Goal: Task Accomplishment & Management: Manage account settings

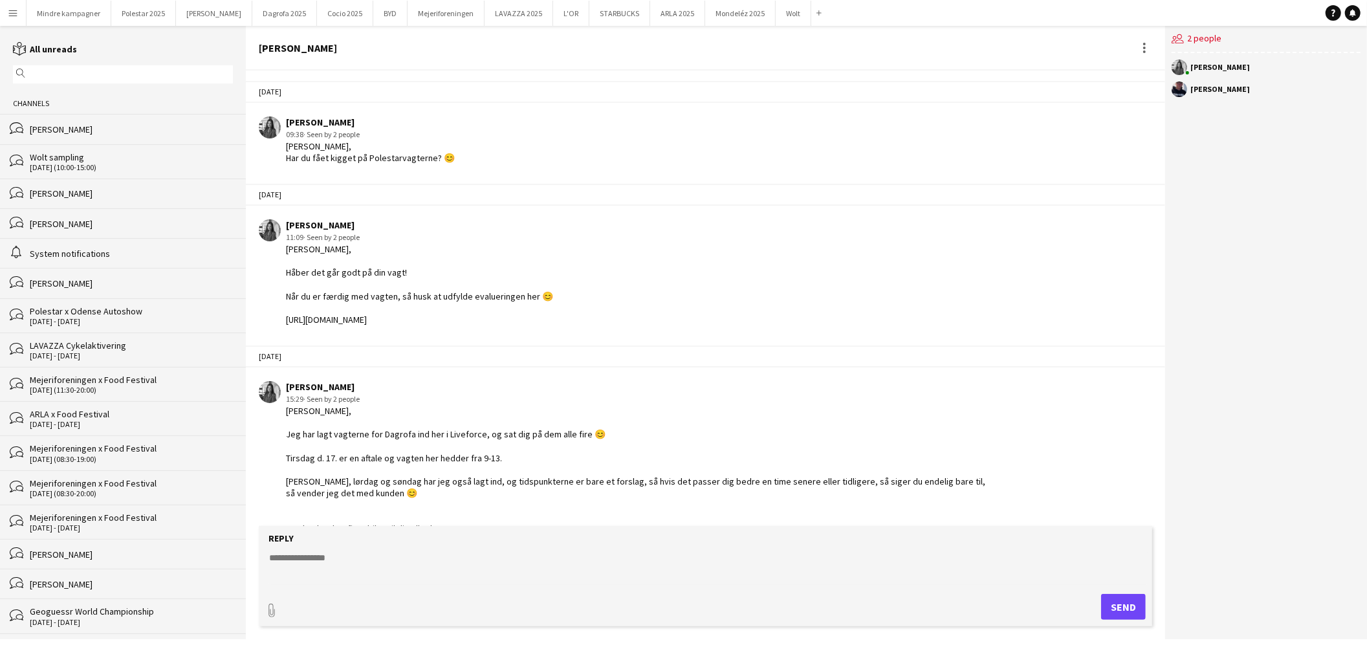
scroll to position [411, 0]
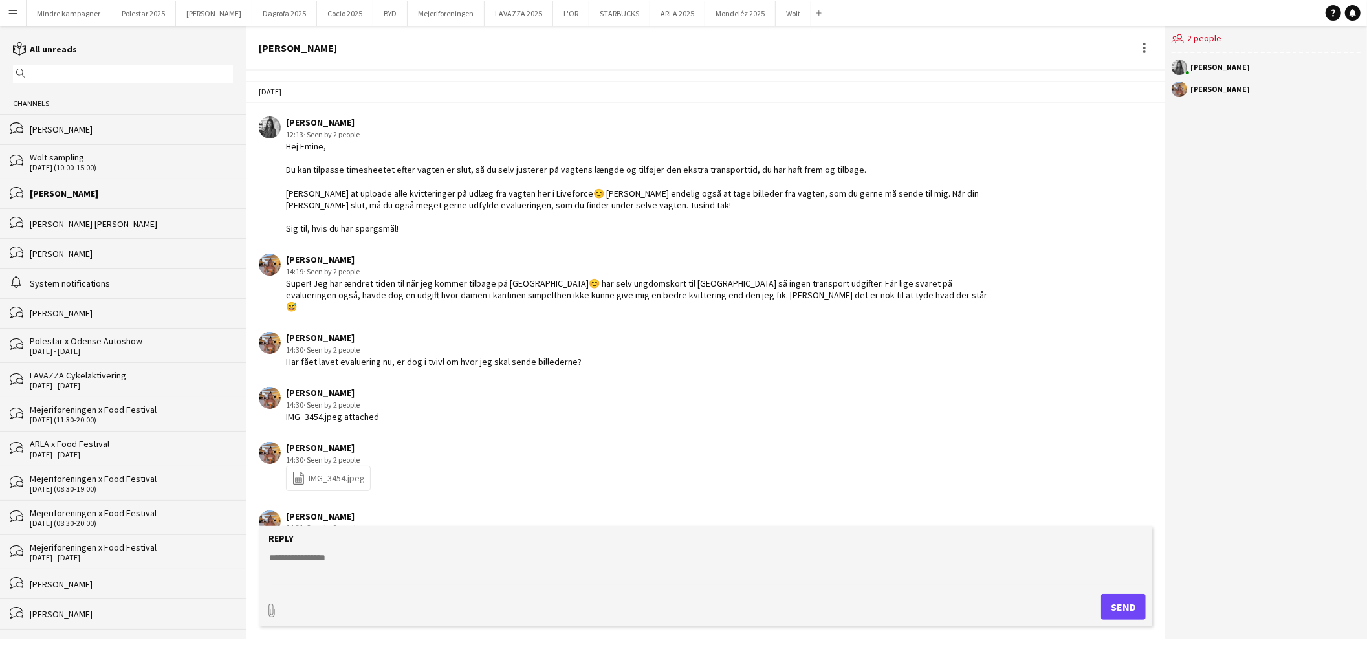
scroll to position [1785, 0]
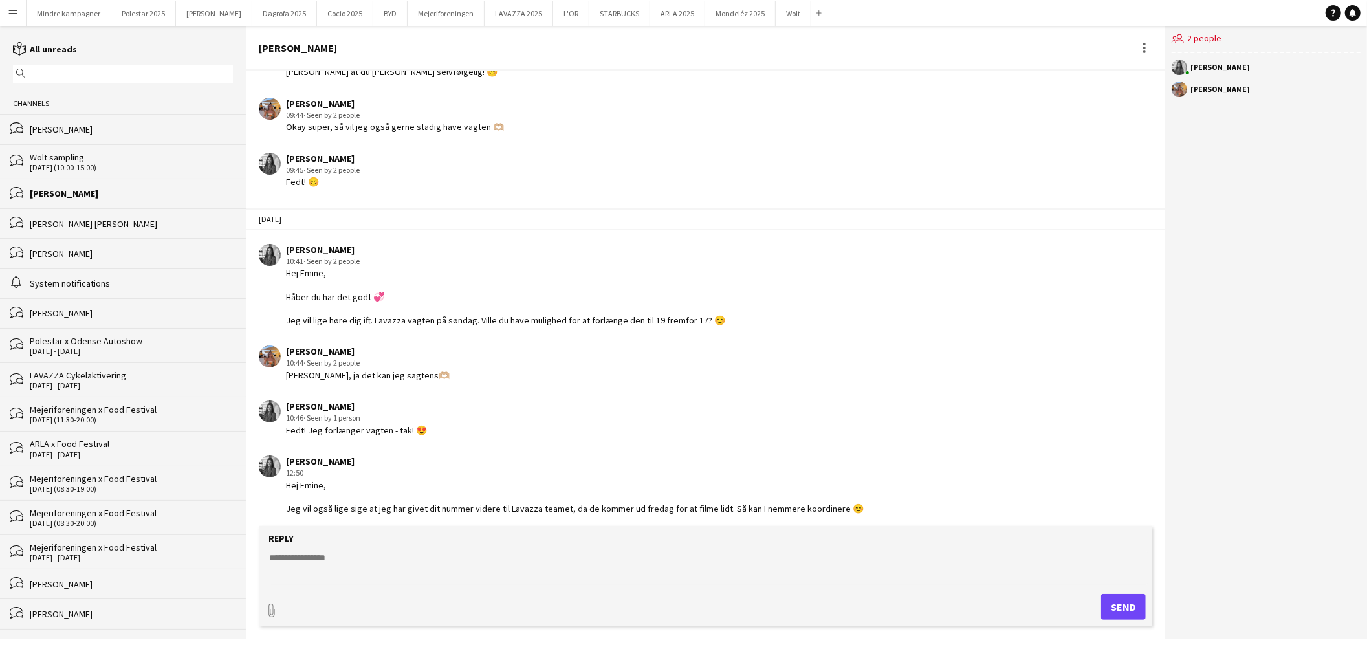
click at [10, 14] on app-icon "Menu" at bounding box center [13, 13] width 10 height 10
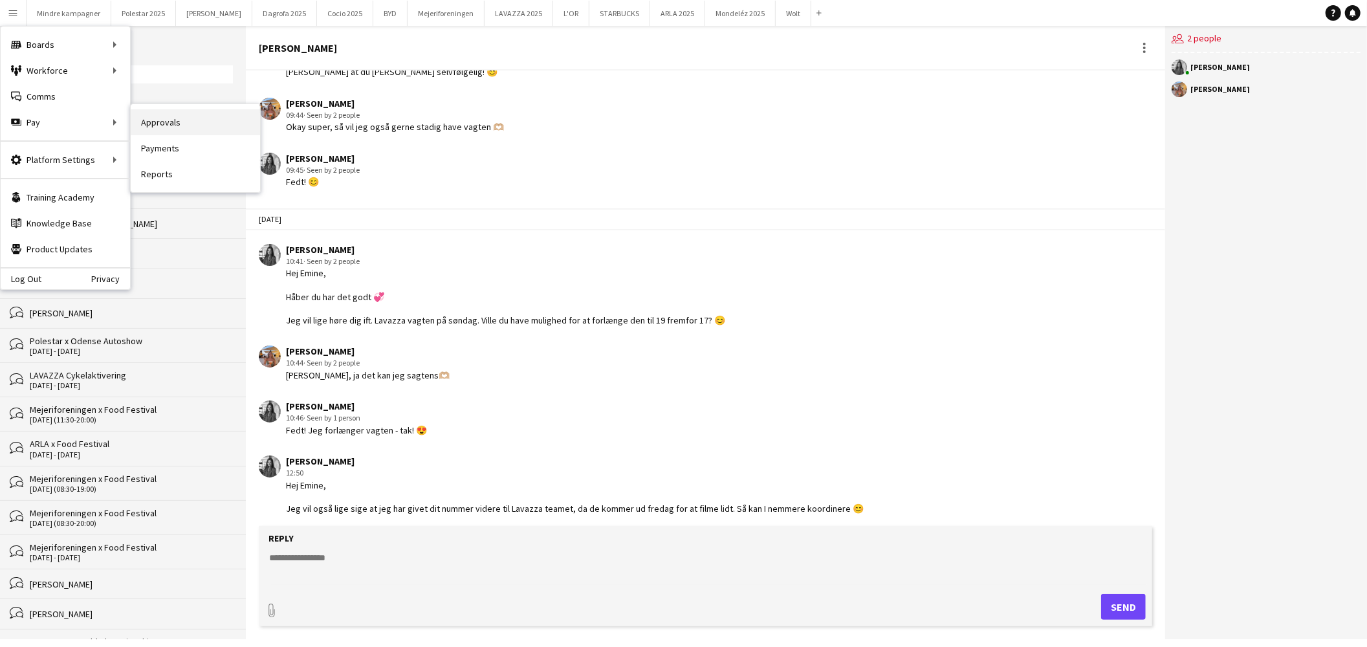
click at [170, 121] on link "Approvals" at bounding box center [195, 122] width 129 height 26
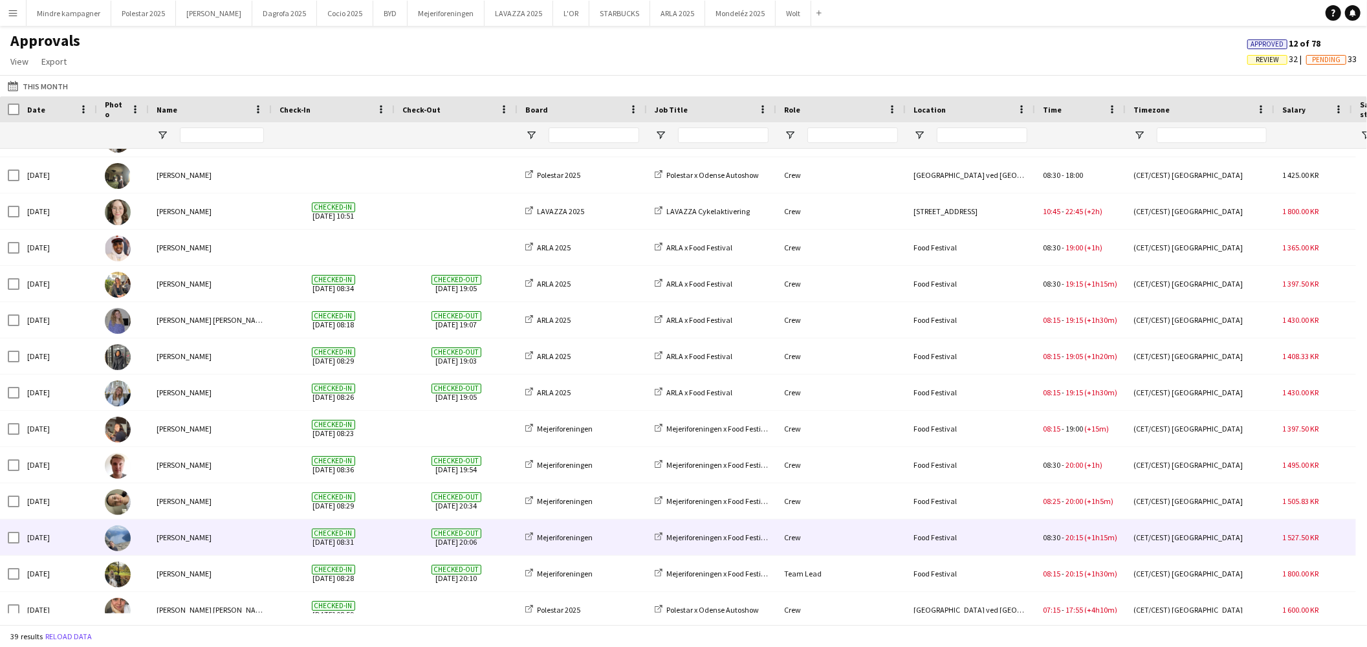
scroll to position [877, 0]
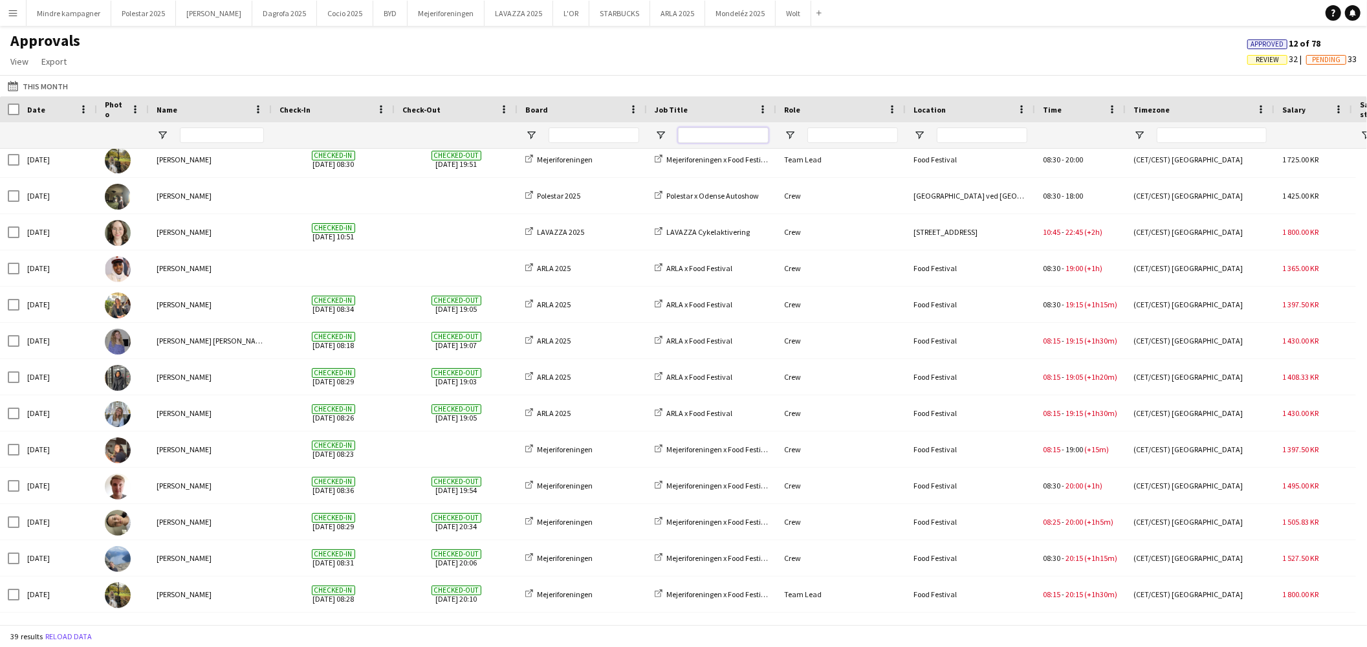
click at [707, 131] on input "Job Title Filter Input" at bounding box center [723, 135] width 91 height 16
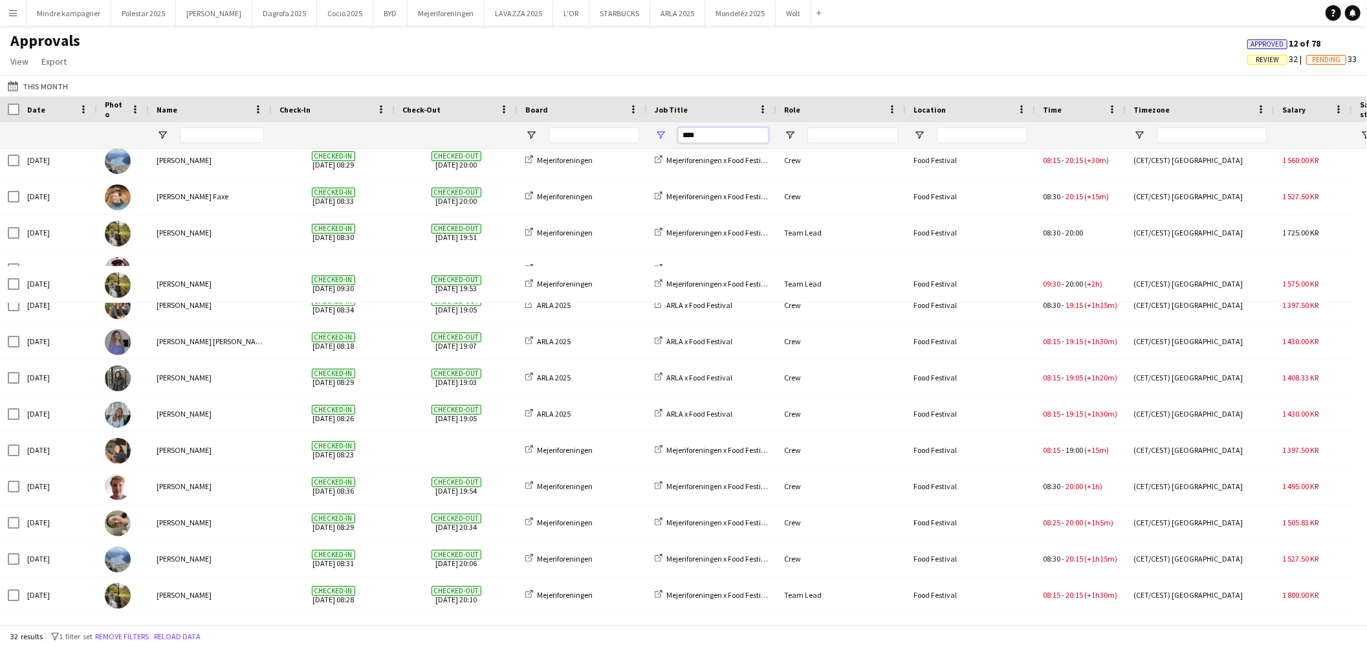
scroll to position [695, 0]
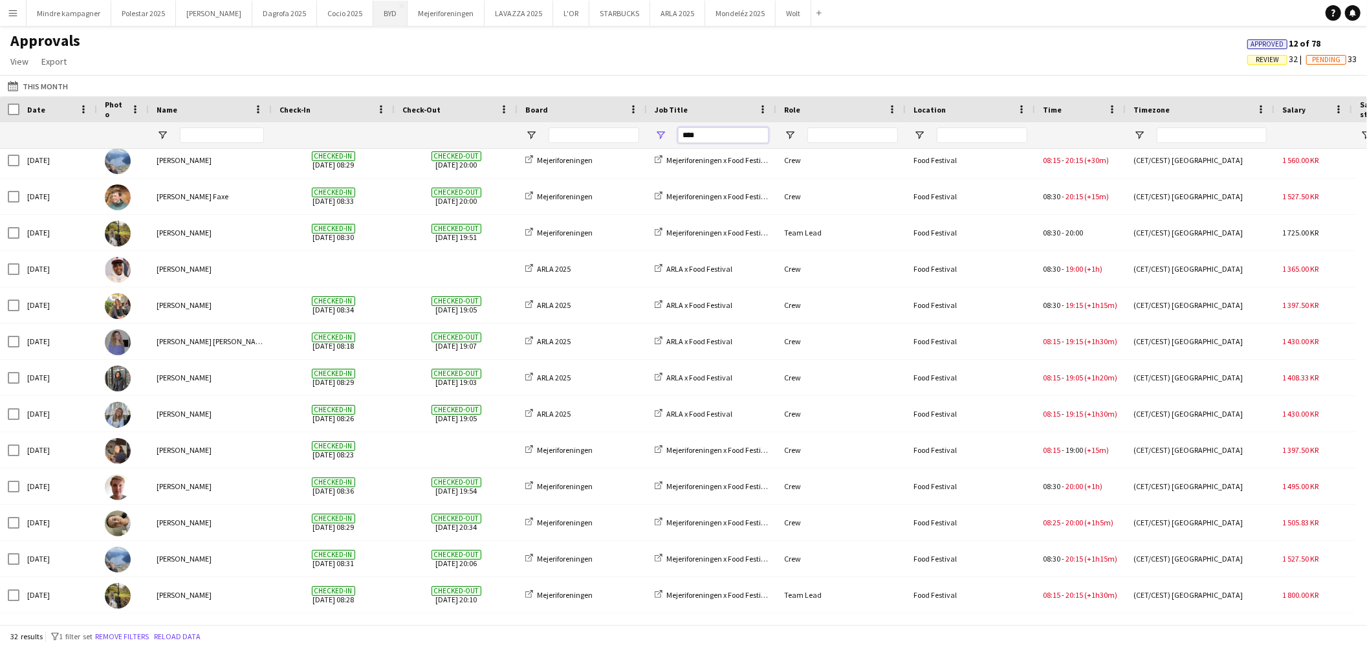
type input "****"
click at [6, 12] on button "Menu" at bounding box center [13, 13] width 26 height 26
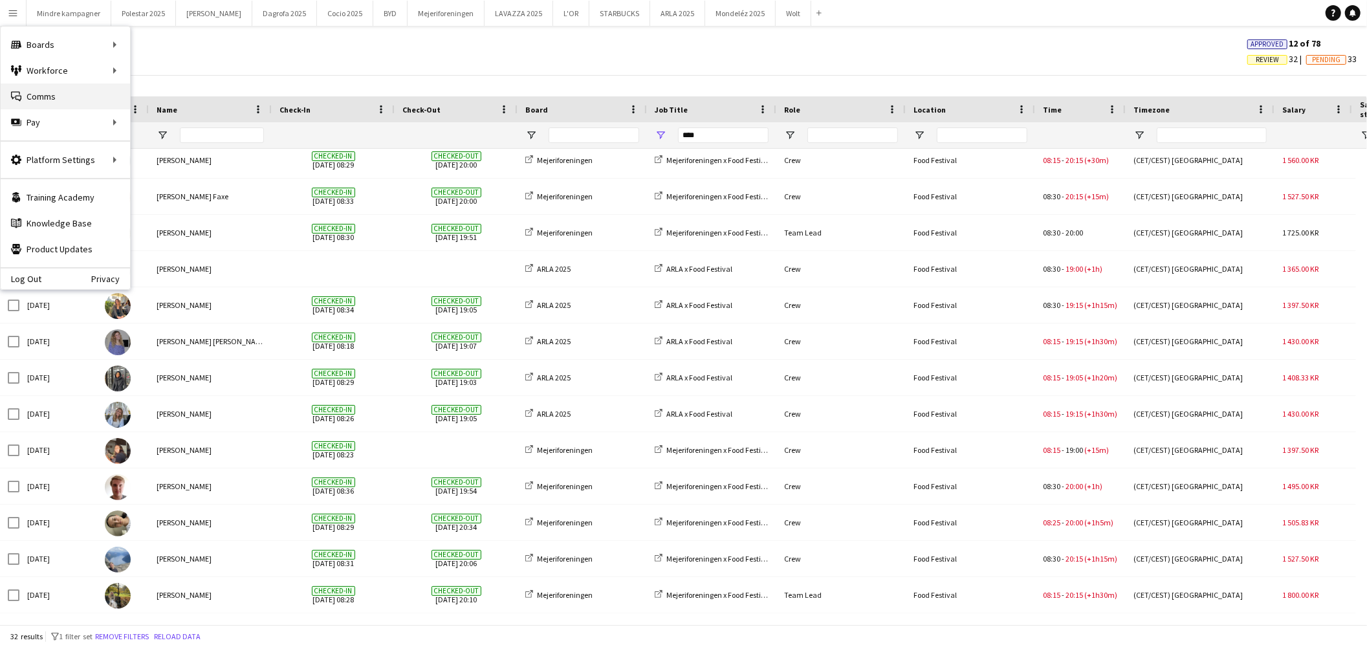
click at [65, 91] on link "Comms Comms" at bounding box center [65, 96] width 129 height 26
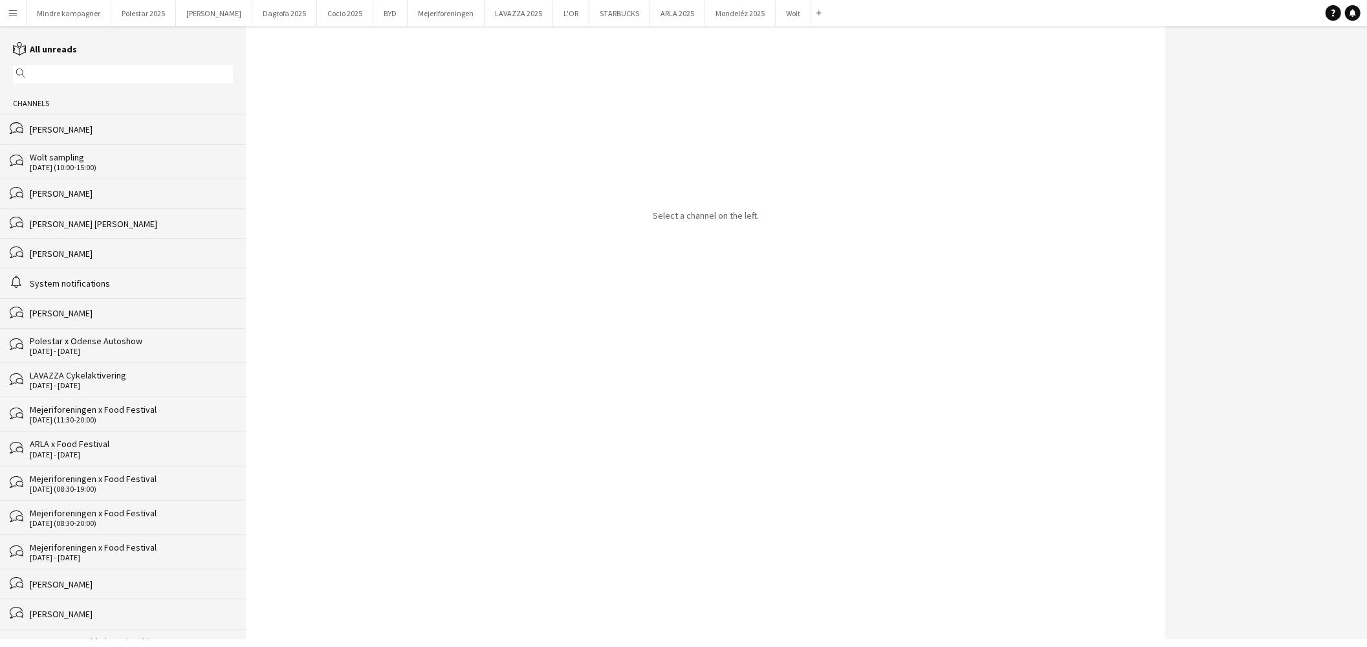
click at [102, 423] on div "[DATE] (11:30-20:00)" at bounding box center [131, 419] width 203 height 9
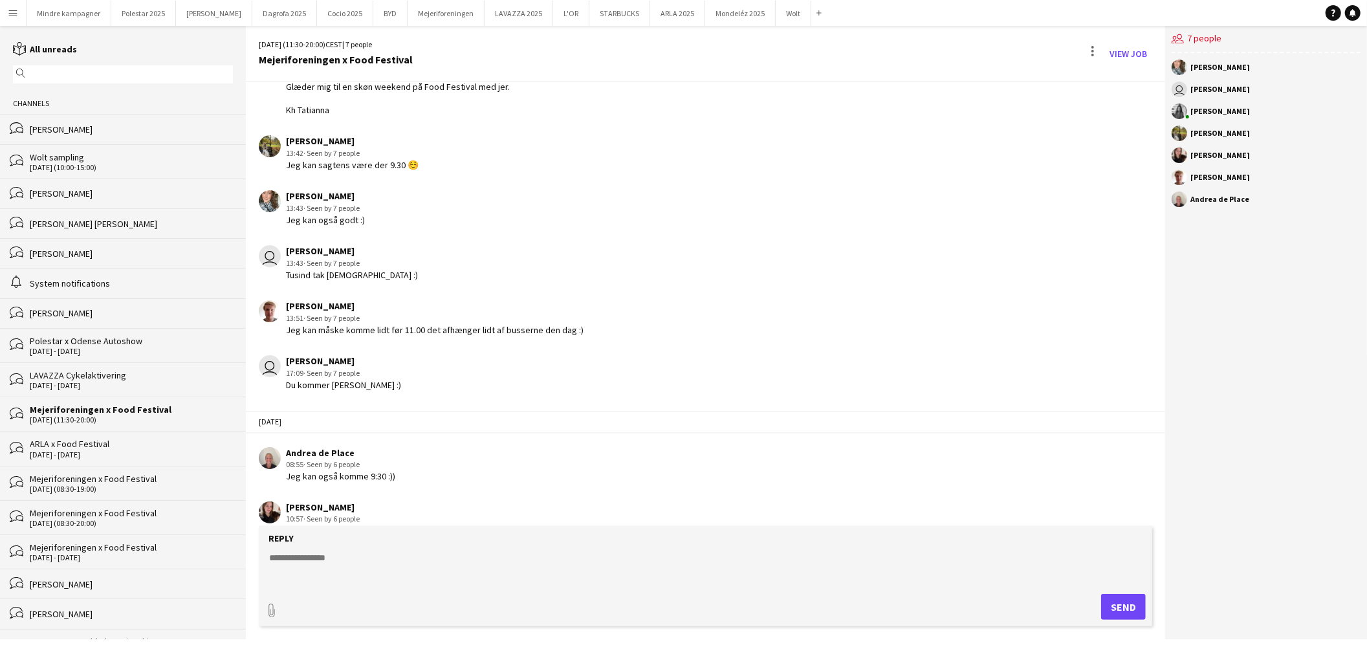
scroll to position [130, 0]
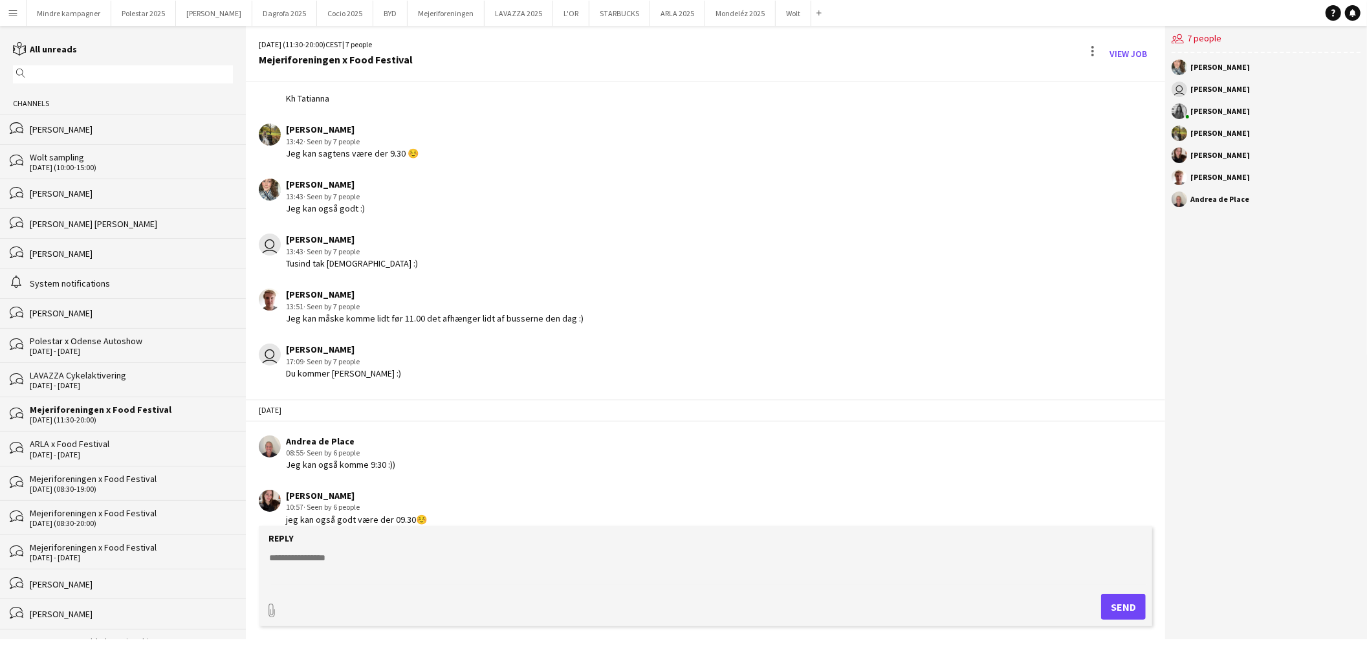
click at [336, 560] on textarea at bounding box center [708, 568] width 881 height 34
paste textarea "**********"
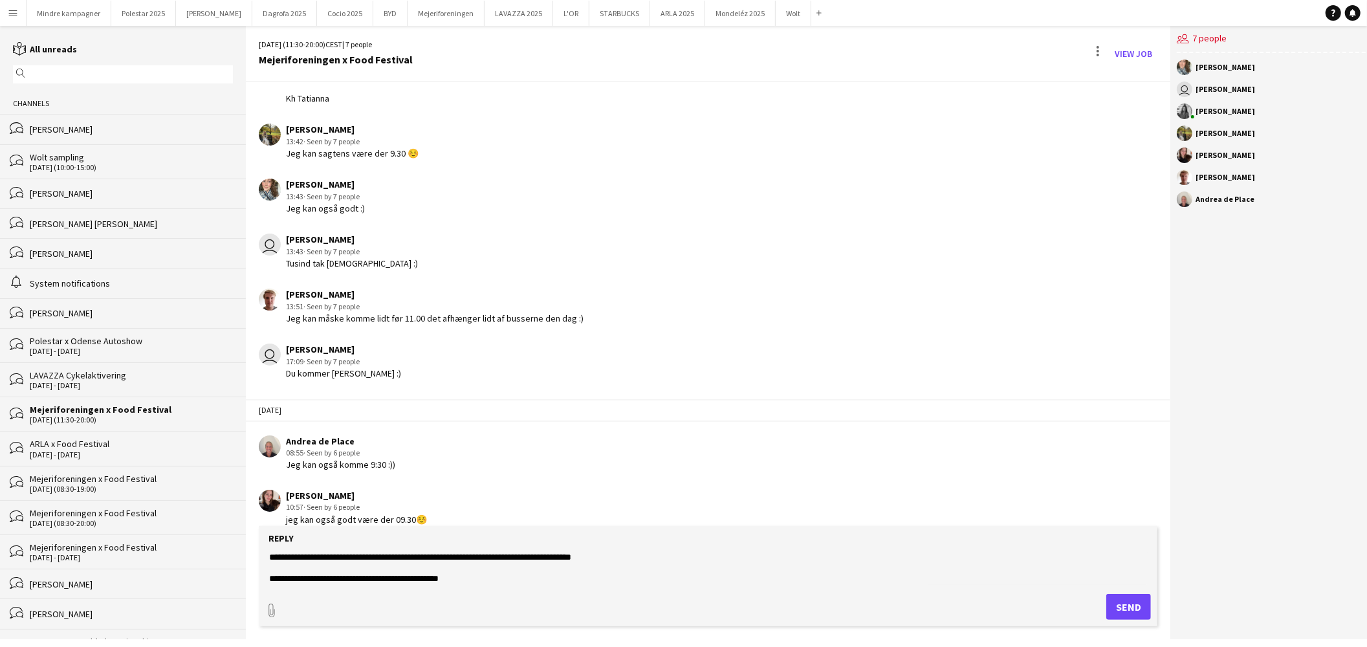
scroll to position [102, 0]
click at [512, 578] on textarea "**********" at bounding box center [708, 568] width 881 height 34
click at [462, 557] on textarea "**********" at bounding box center [708, 568] width 881 height 34
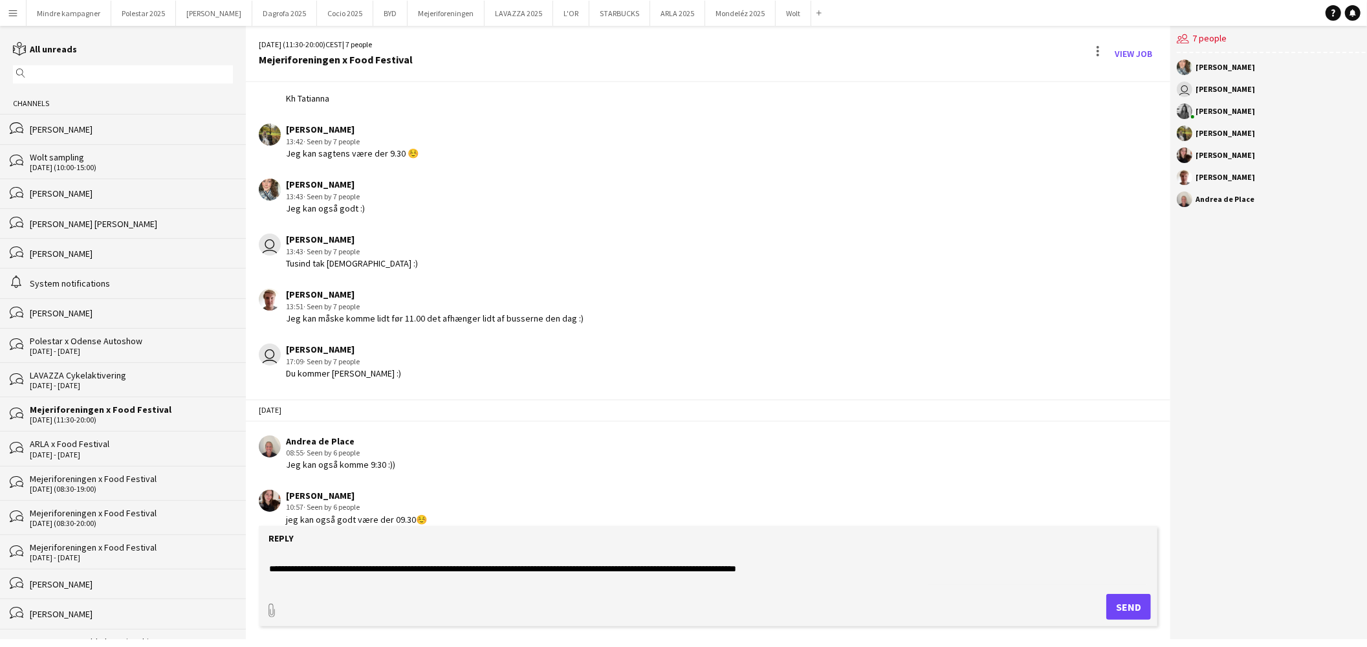
scroll to position [0, 0]
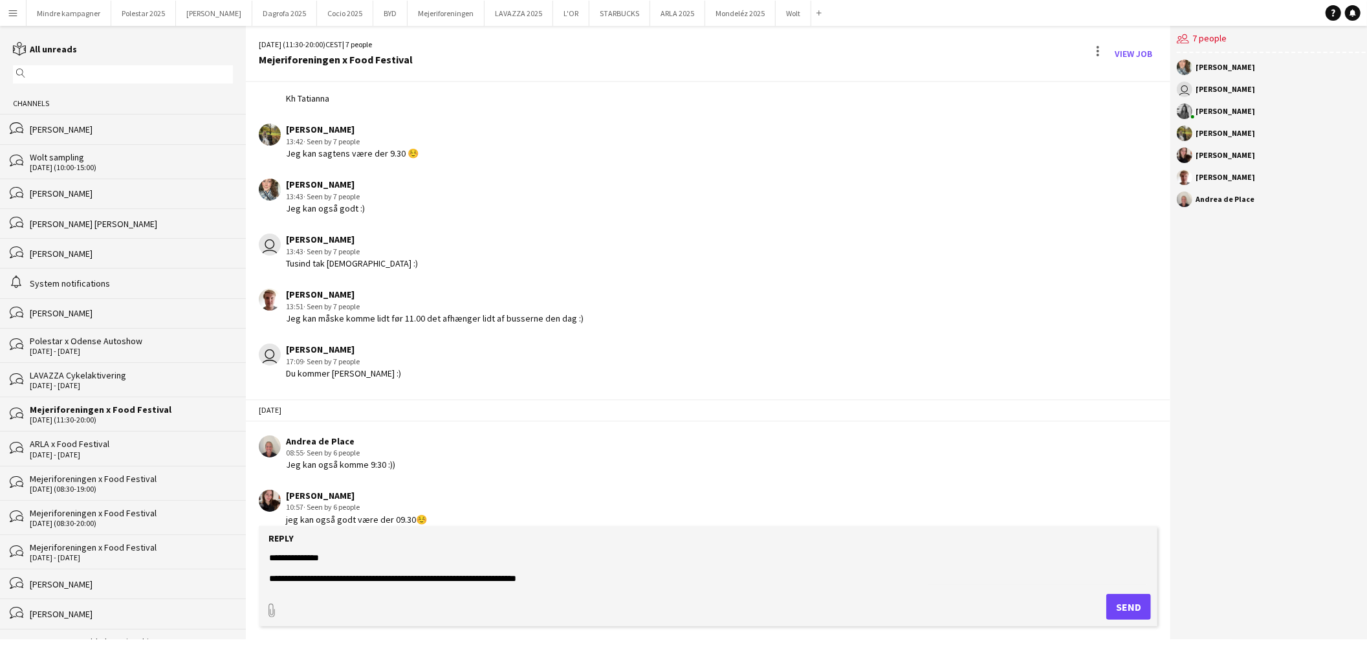
click at [455, 577] on textarea "**********" at bounding box center [708, 568] width 881 height 34
type textarea "**********"
click at [1124, 604] on button "Send" at bounding box center [1128, 607] width 45 height 26
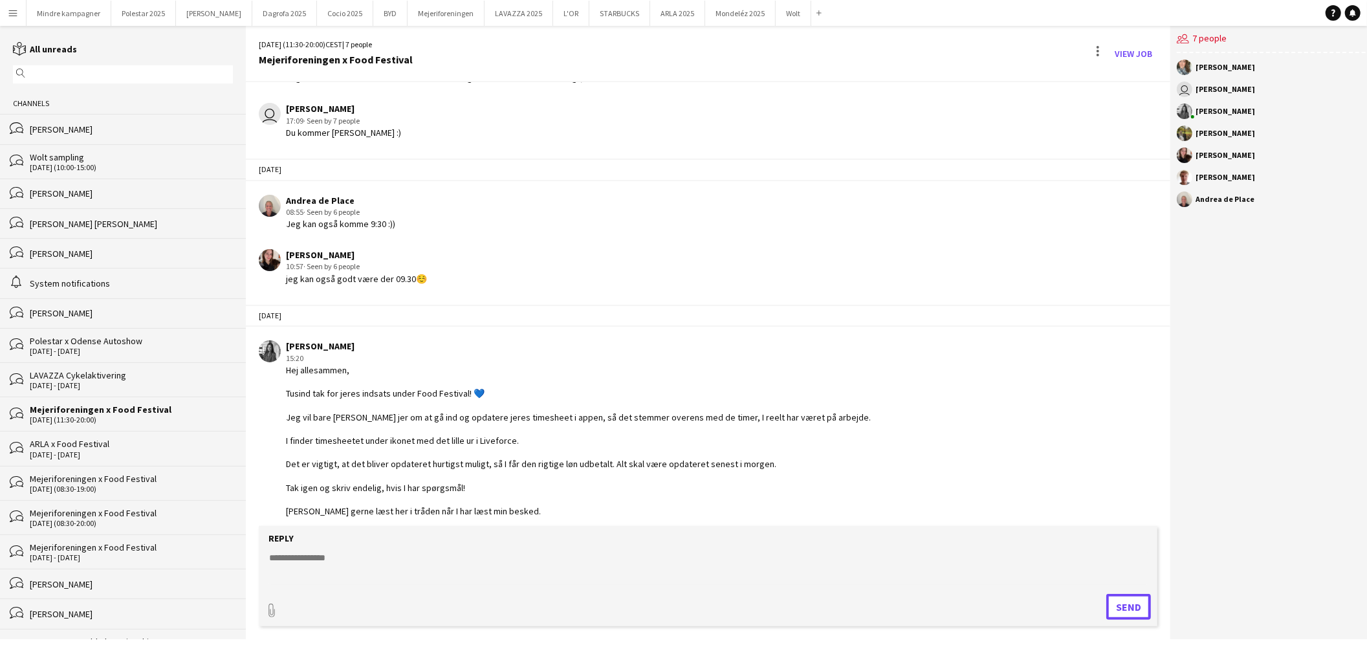
scroll to position [373, 0]
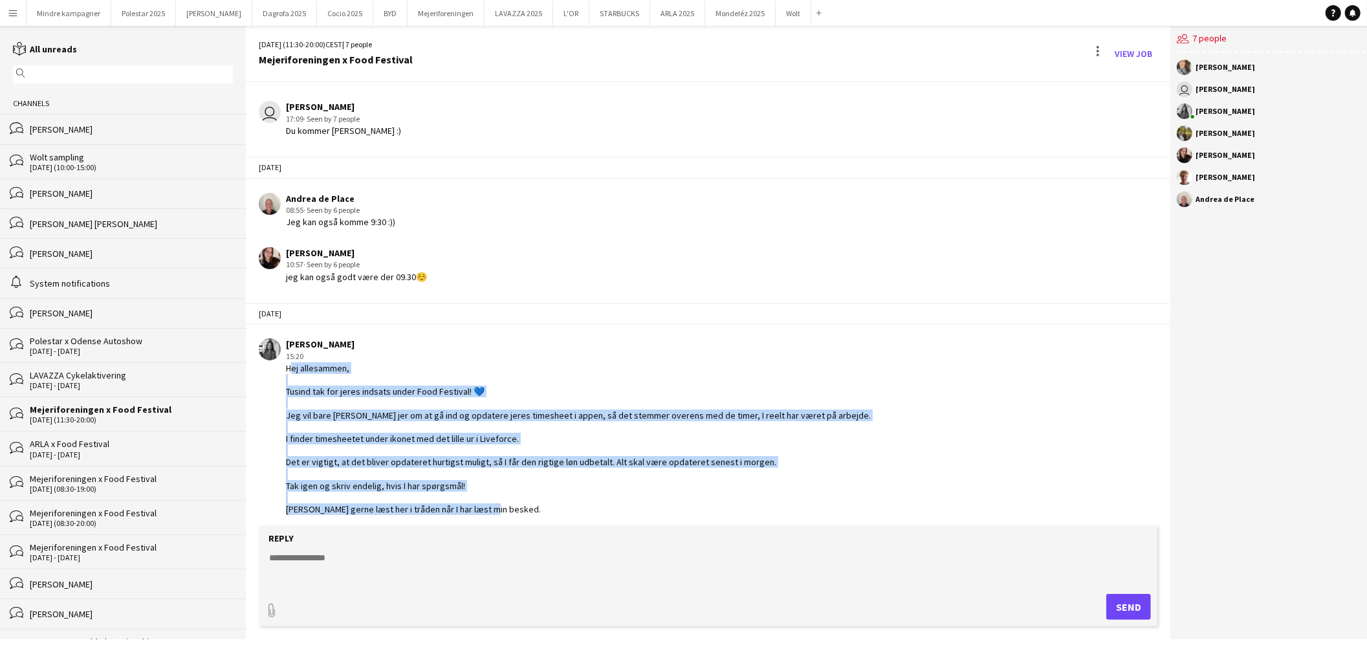
drag, startPoint x: 506, startPoint y: 510, endPoint x: 287, endPoint y: 366, distance: 261.7
click at [287, 366] on div "Hej allesammen, Tusind tak for jeres indsats under Food Festival! 💙 Jeg vil bar…" at bounding box center [578, 438] width 585 height 153
copy div "Hej allesammen, Tusind tak for jeres indsats under Food Festival! 💙 Jeg vil bar…"
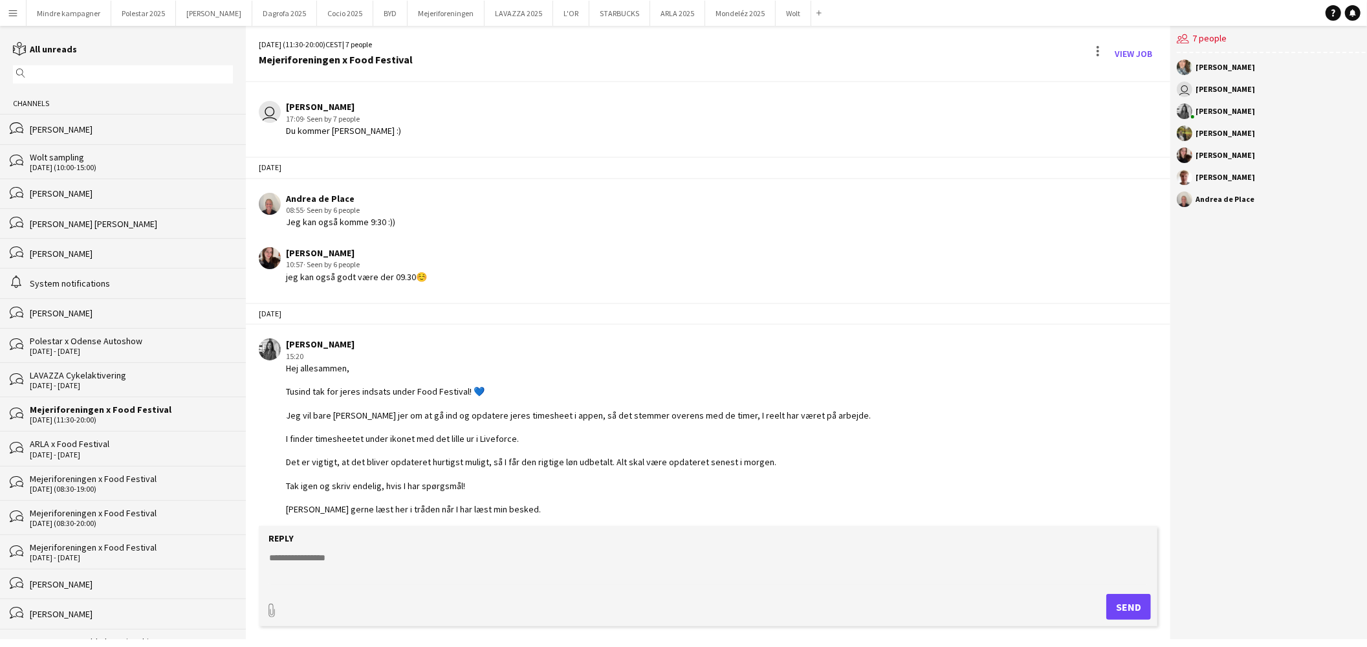
click at [99, 447] on div "ARLA x Food Festival" at bounding box center [131, 444] width 203 height 12
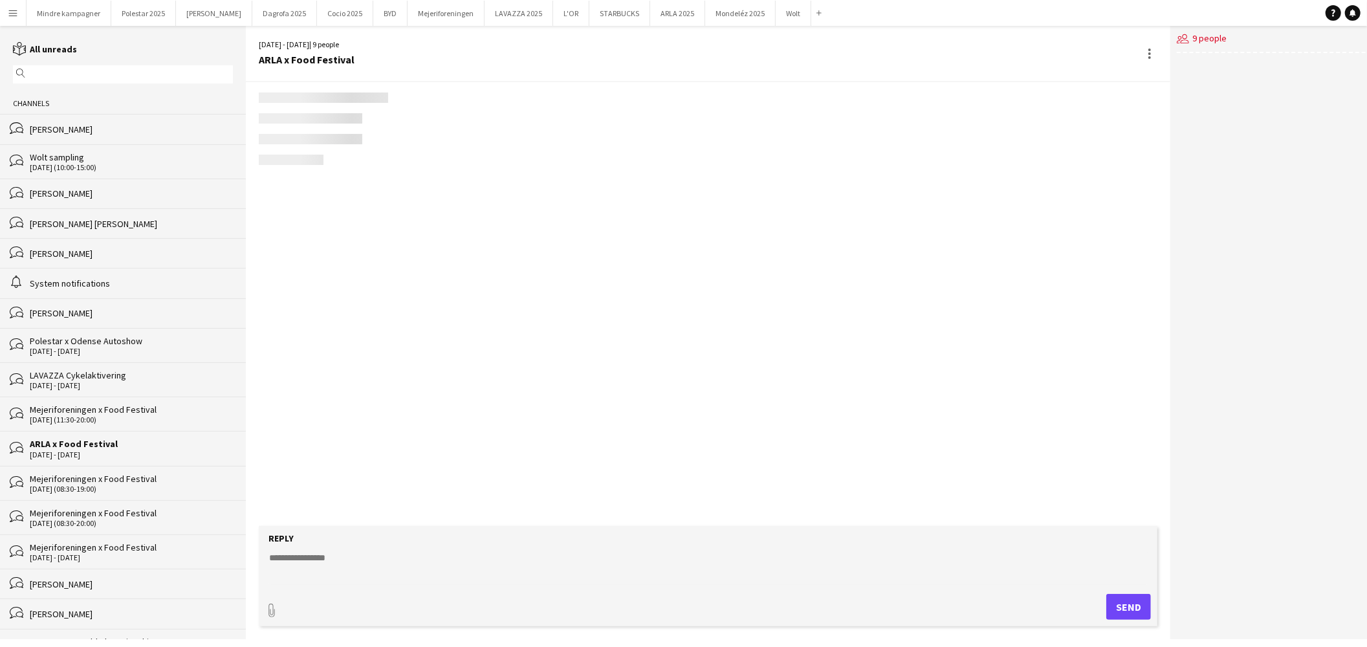
scroll to position [227, 0]
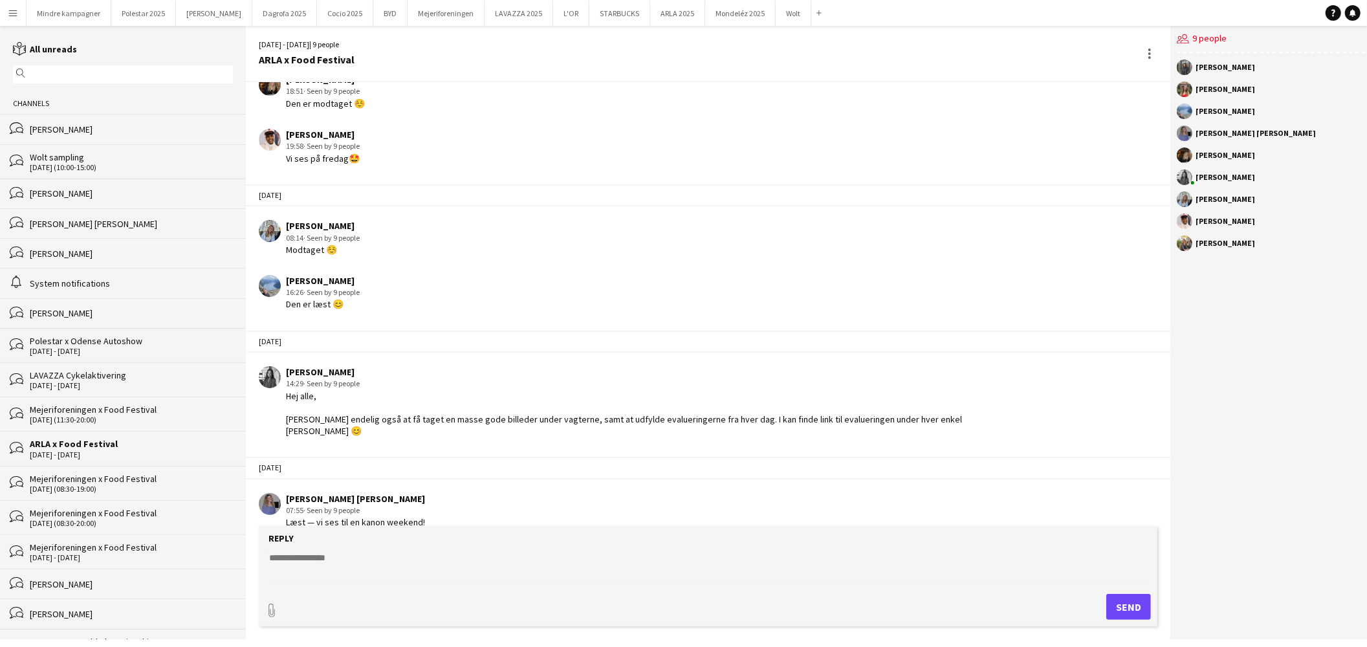
click at [340, 558] on textarea at bounding box center [708, 568] width 881 height 34
paste textarea "**********"
type textarea "**********"
click at [1130, 610] on button "Send" at bounding box center [1128, 607] width 45 height 26
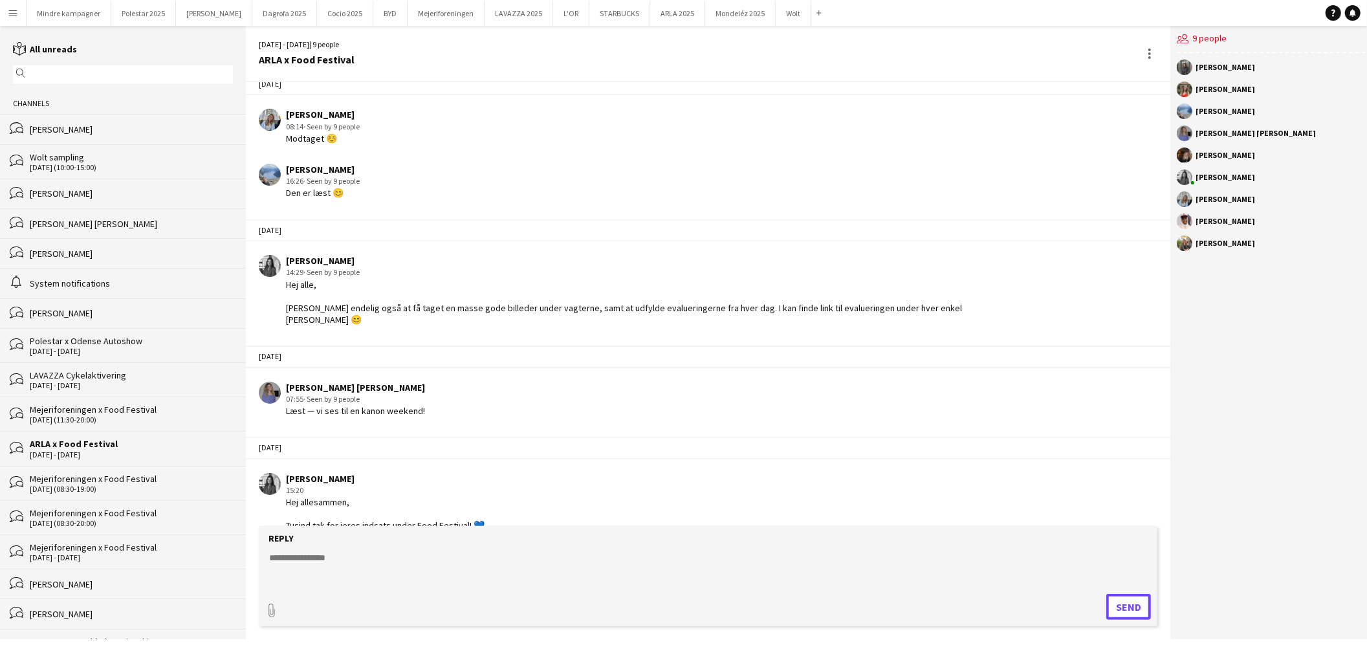
scroll to position [458, 0]
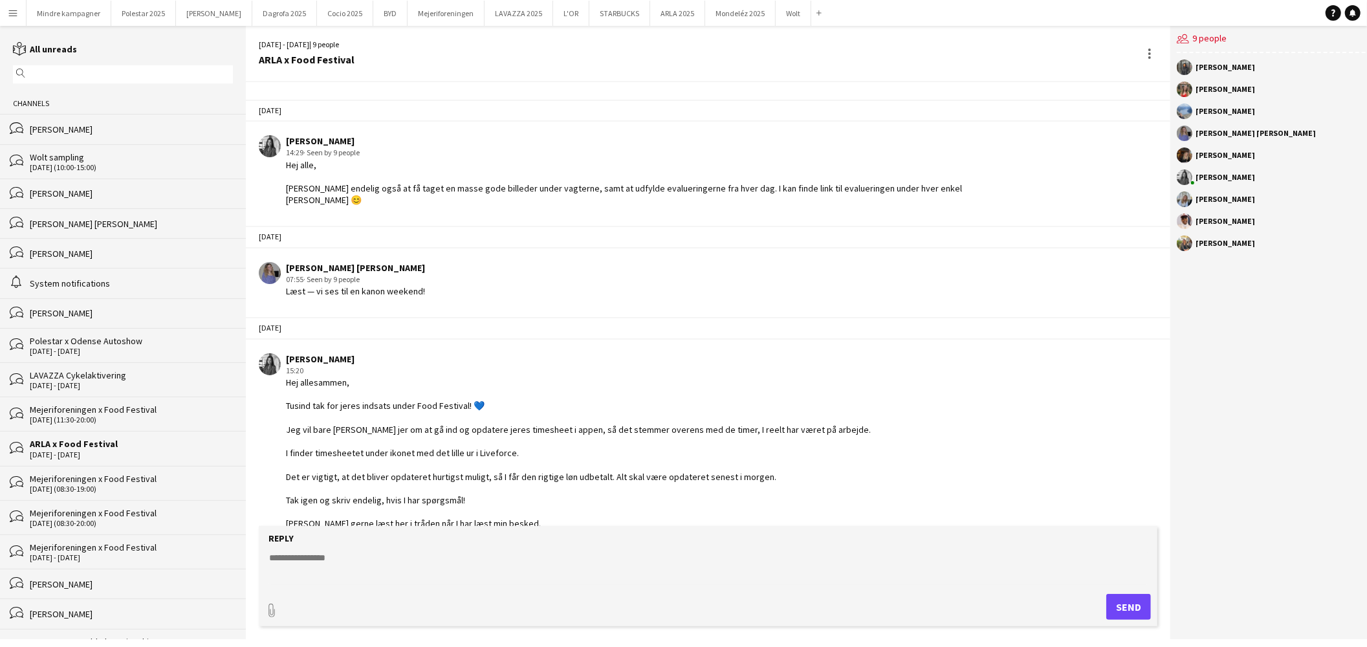
click at [8, 8] on app-icon "Menu" at bounding box center [13, 13] width 10 height 10
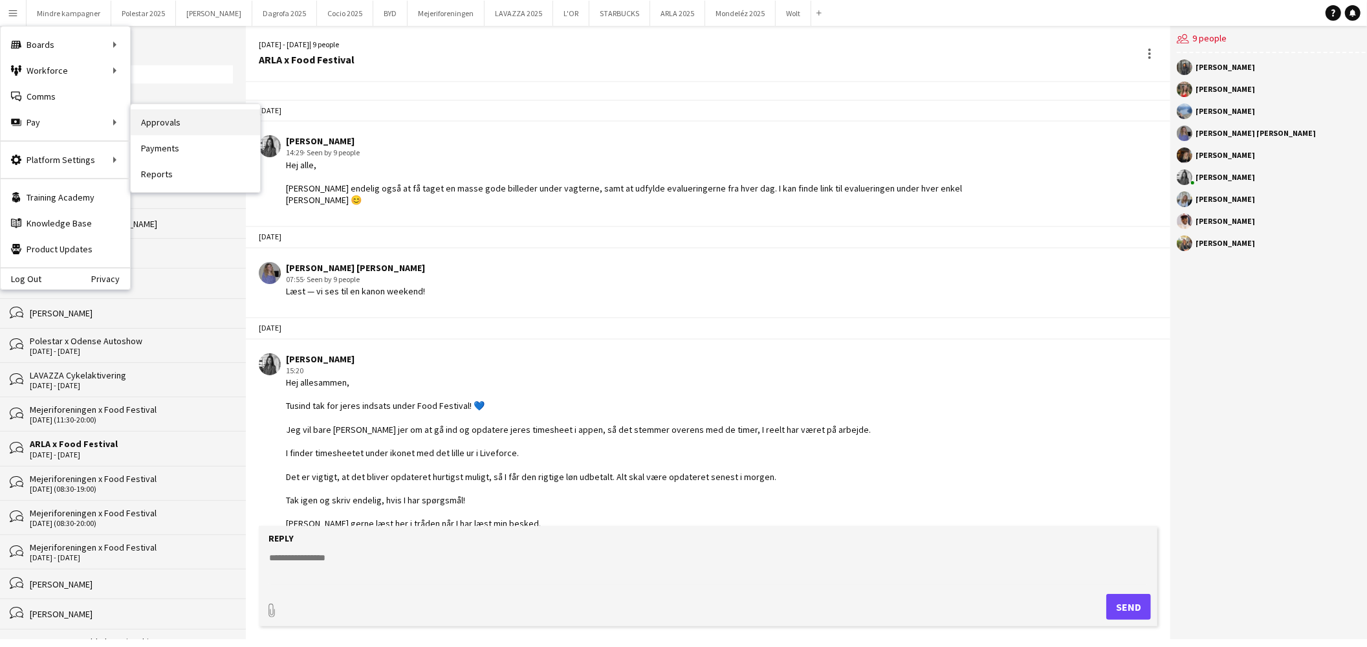
click at [176, 118] on link "Approvals" at bounding box center [195, 122] width 129 height 26
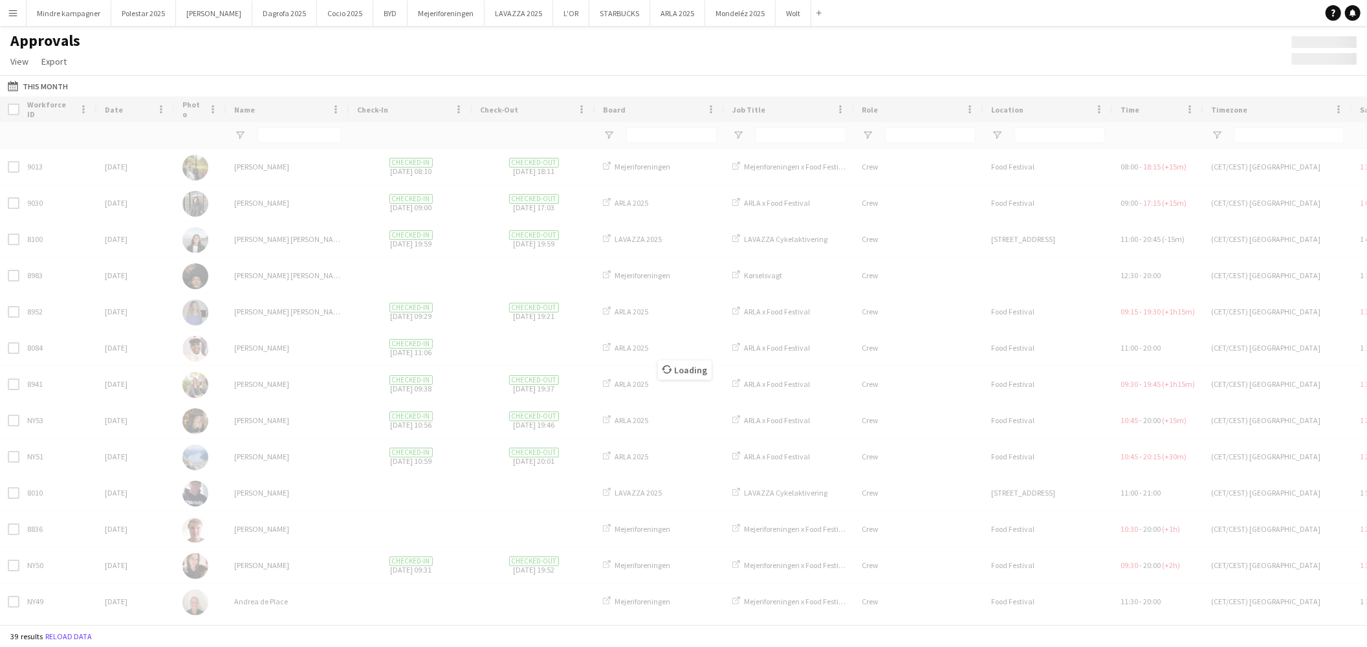
type input "****"
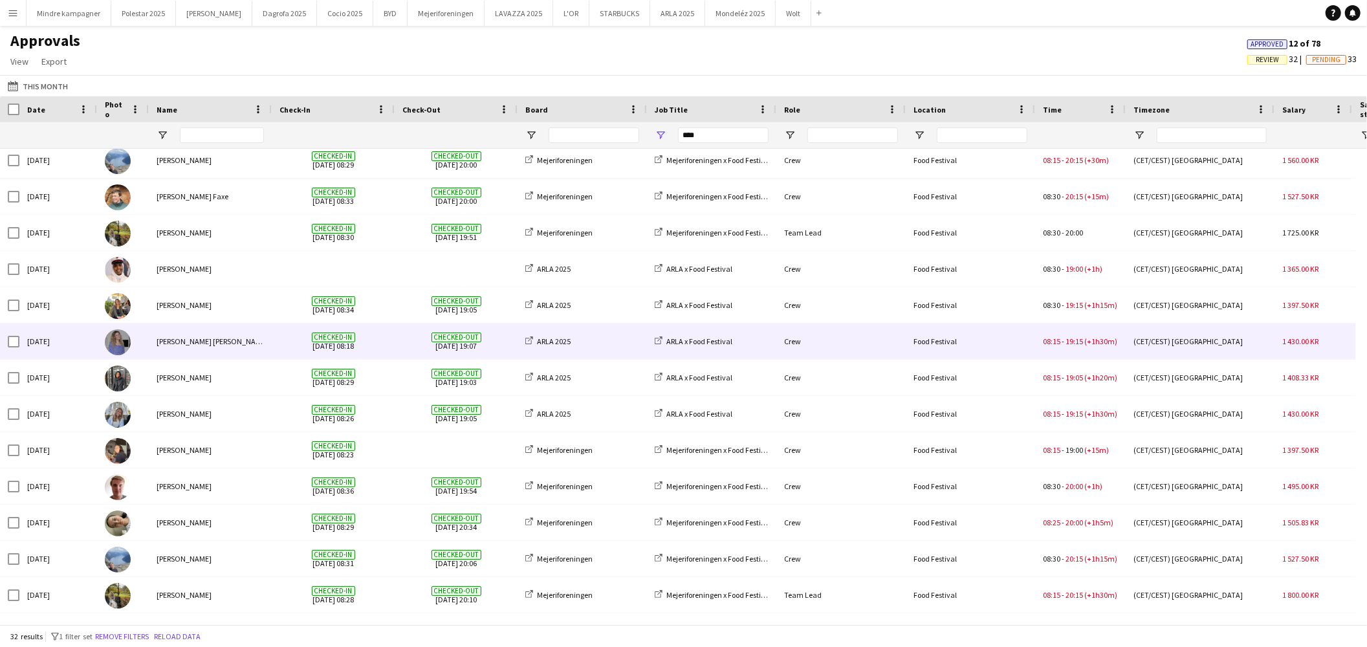
click at [994, 341] on div "Food Festival" at bounding box center [970, 342] width 129 height 36
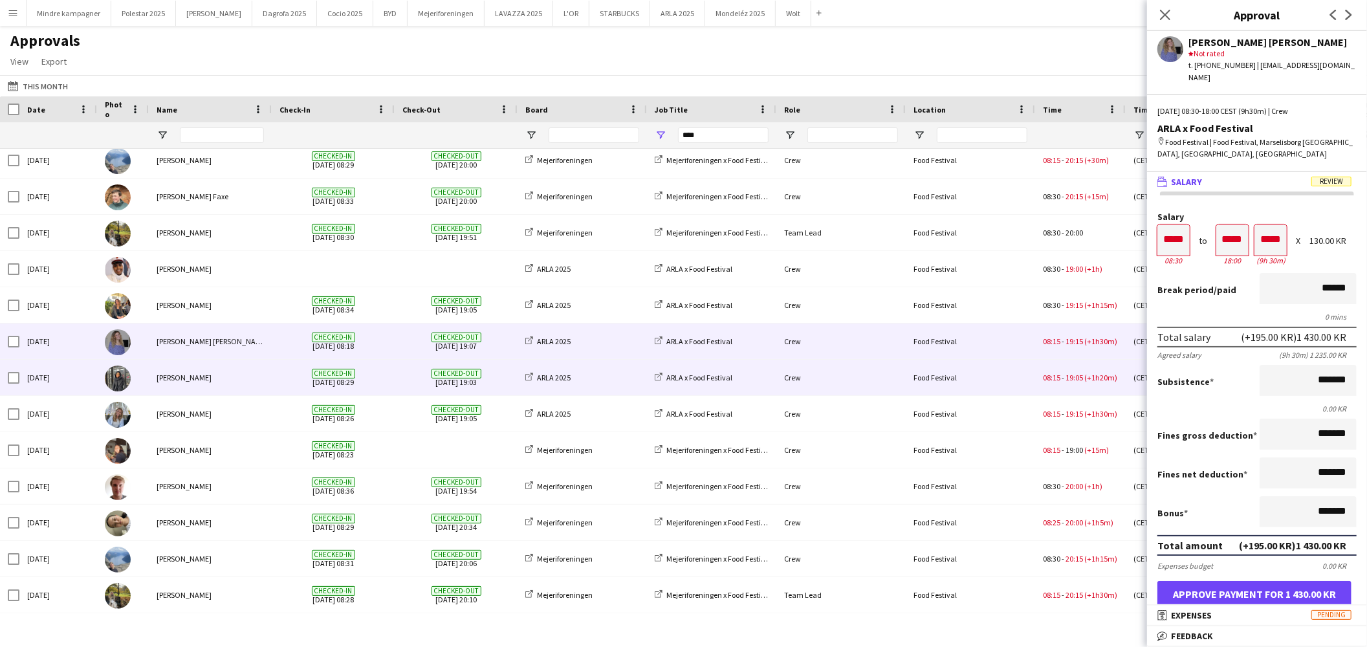
click at [993, 378] on div "Food Festival" at bounding box center [970, 378] width 129 height 36
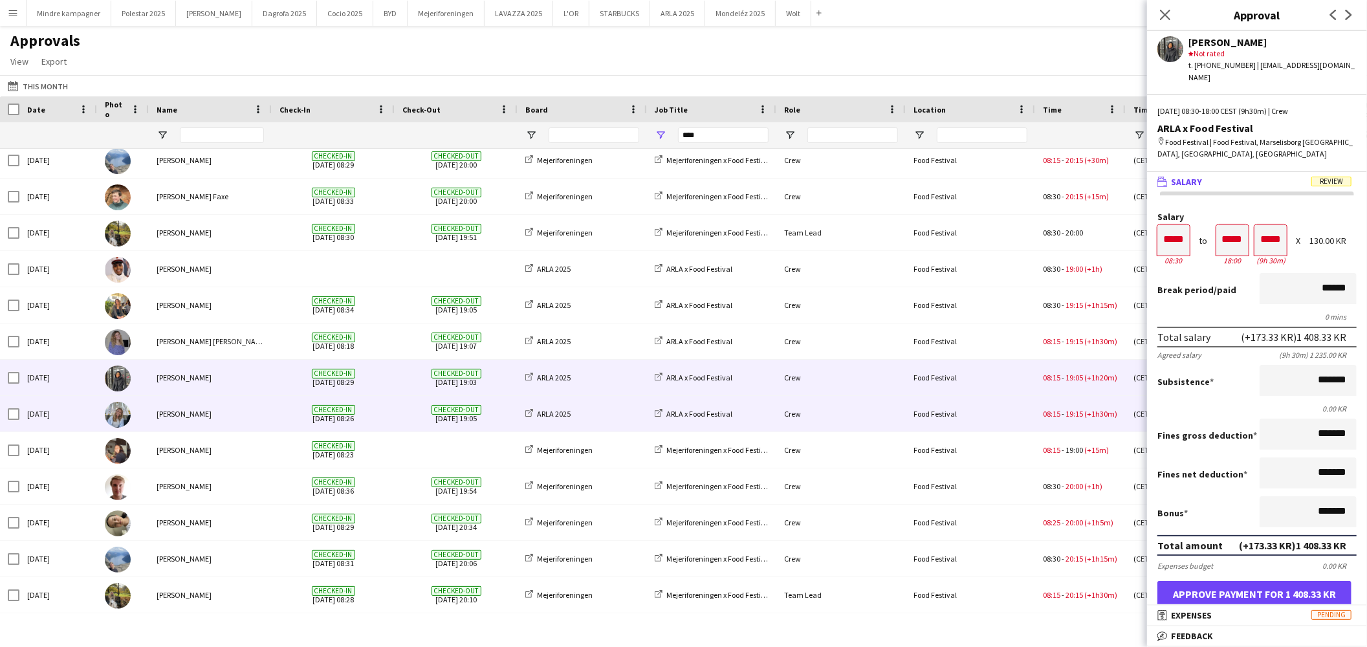
click at [991, 406] on div "Food Festival" at bounding box center [970, 414] width 129 height 36
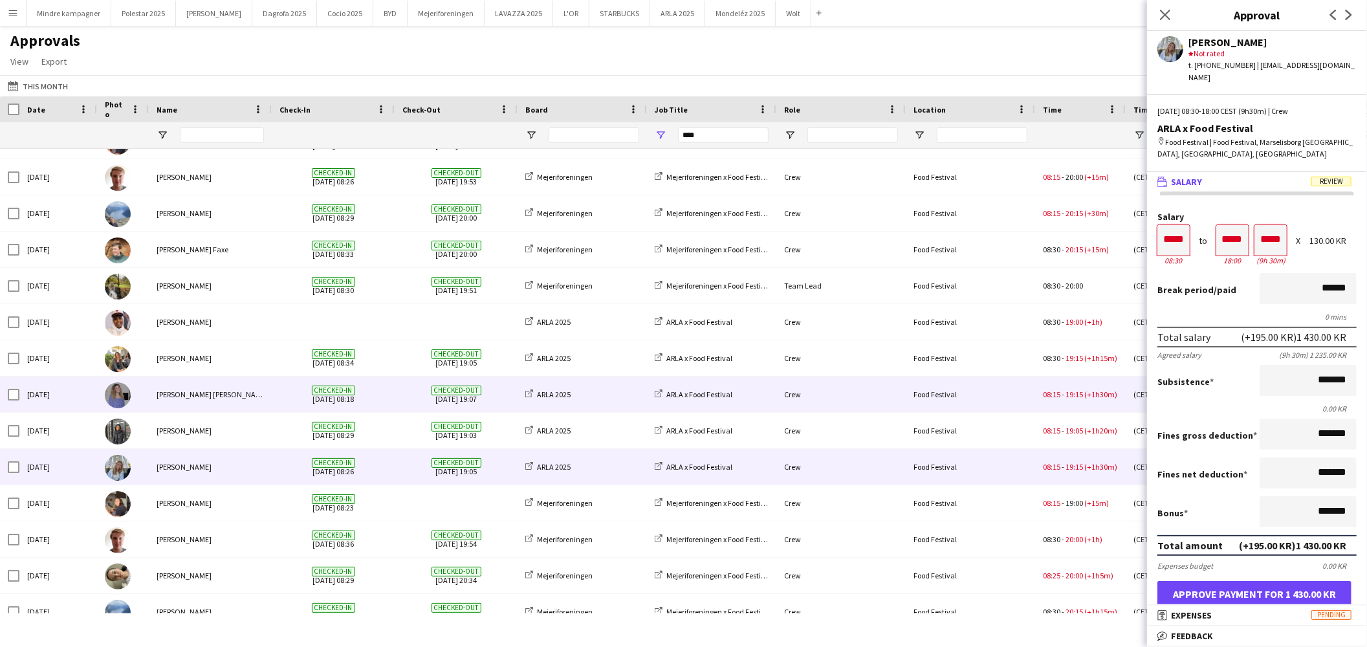
scroll to position [623, 0]
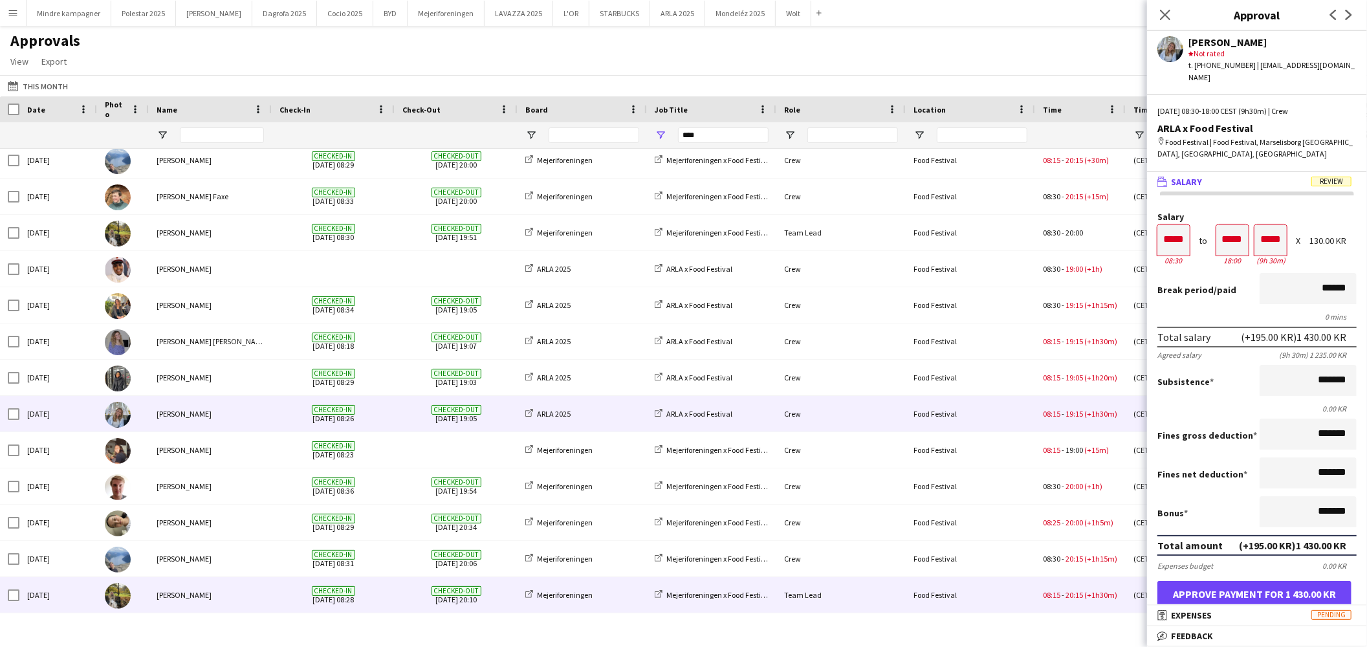
click at [990, 591] on div "Food Festival" at bounding box center [970, 595] width 129 height 36
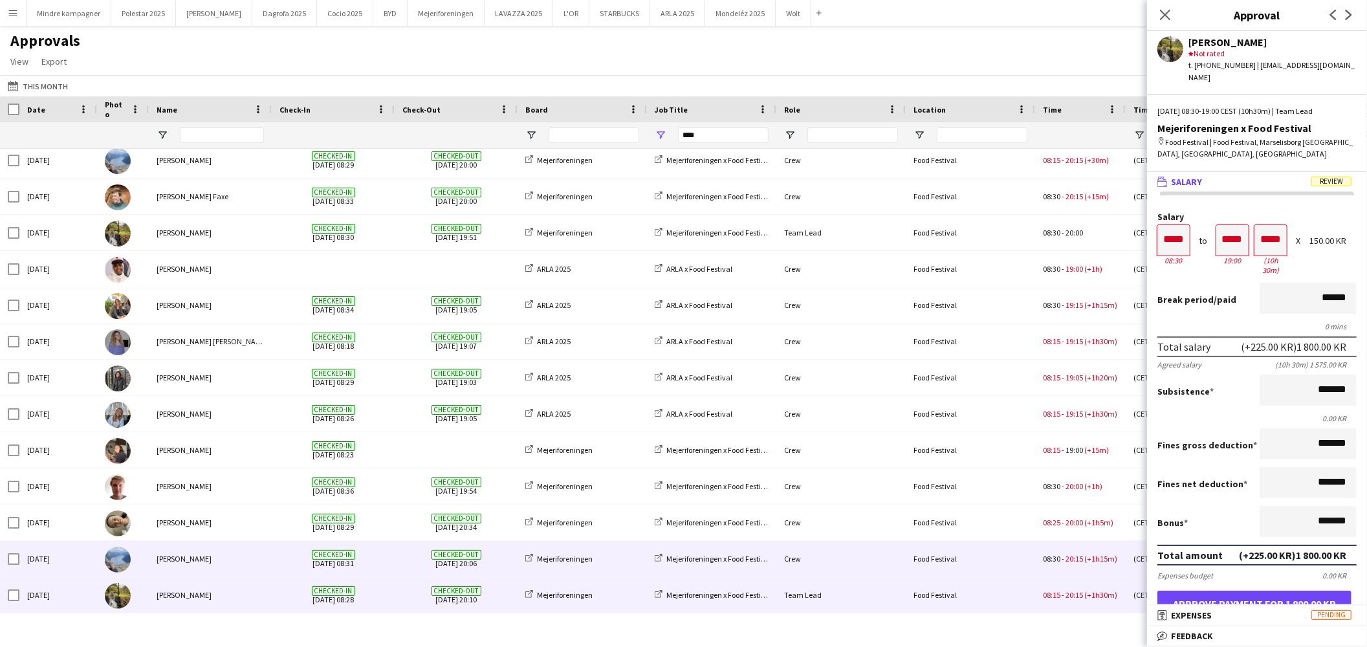
click at [989, 562] on div "Food Festival" at bounding box center [970, 559] width 129 height 36
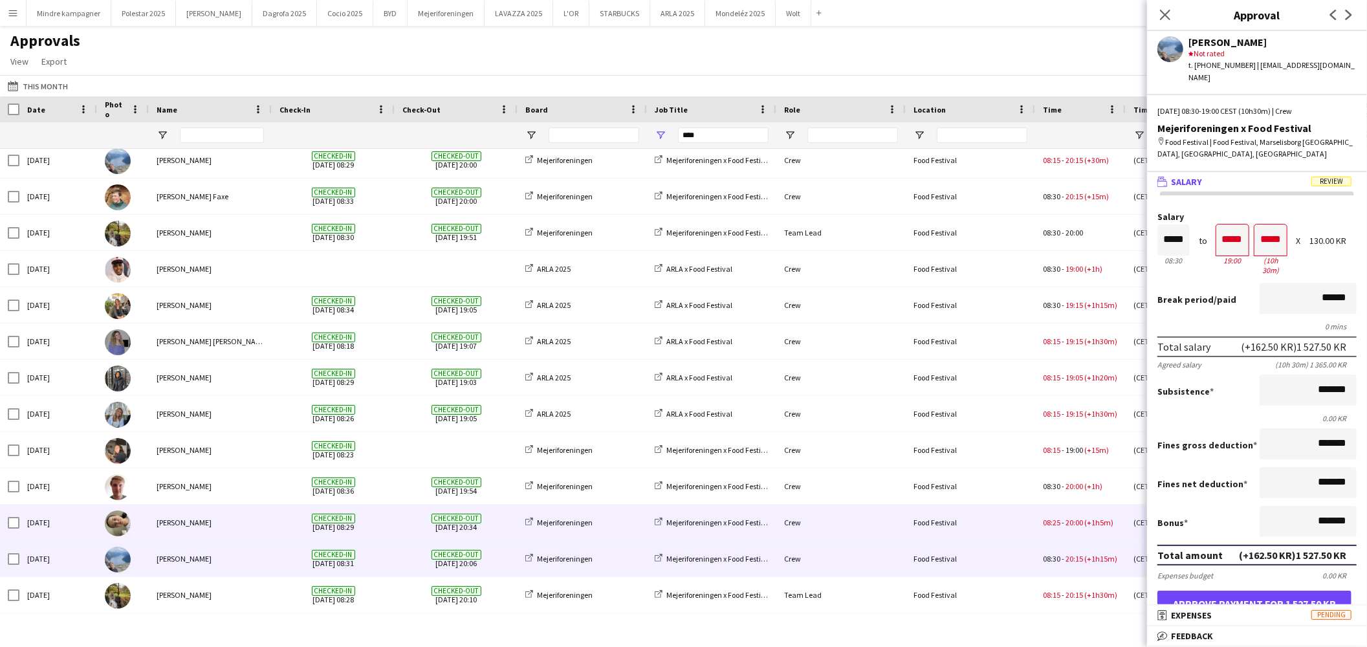
drag, startPoint x: 987, startPoint y: 528, endPoint x: 980, endPoint y: 523, distance: 8.3
click at [981, 523] on div "Food Festival" at bounding box center [970, 523] width 129 height 36
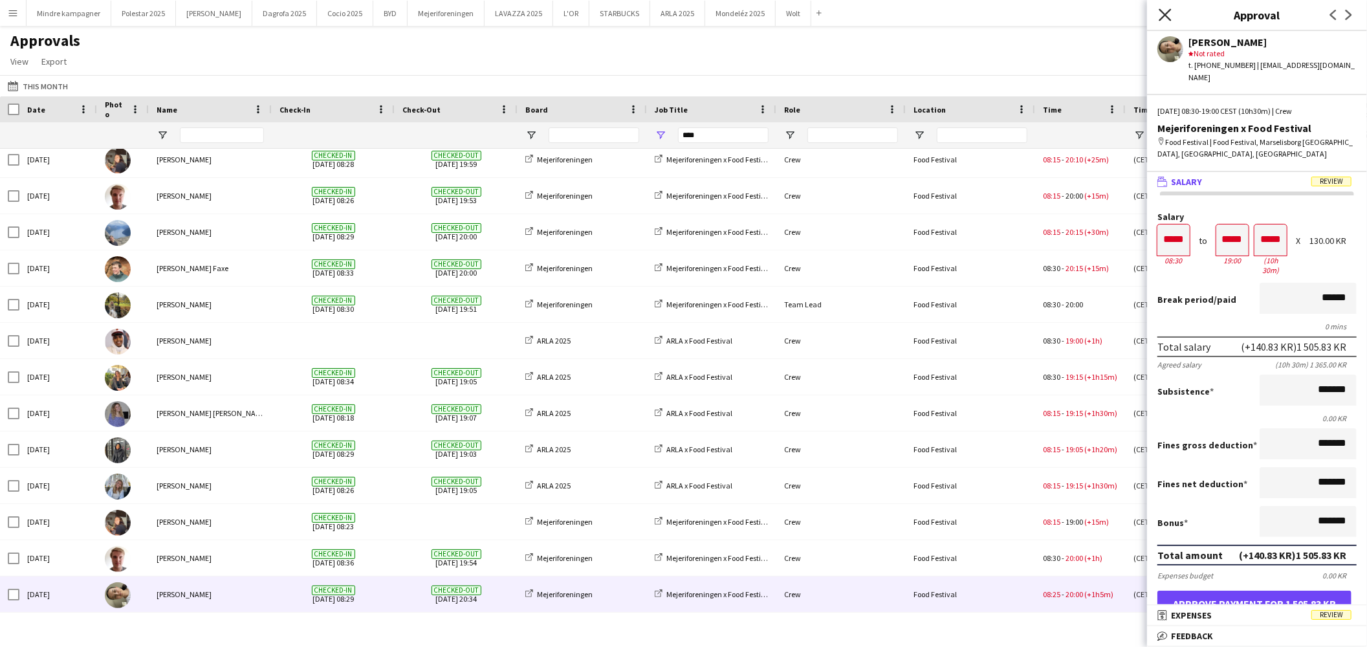
click at [1163, 13] on icon at bounding box center [1165, 14] width 12 height 12
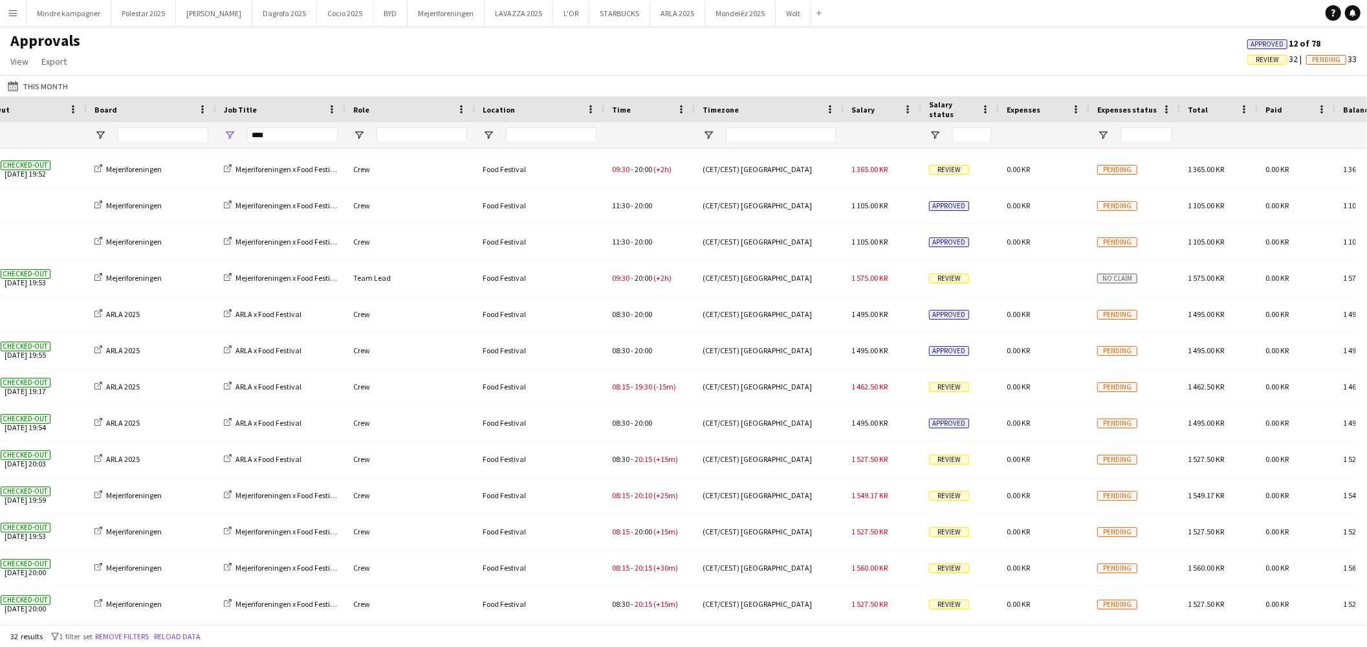
click at [904, 116] on div "Salary" at bounding box center [883, 109] width 62 height 26
click at [909, 111] on span at bounding box center [908, 110] width 12 height 12
click at [907, 107] on span at bounding box center [908, 110] width 12 height 12
click at [965, 102] on div "Salary status" at bounding box center [952, 109] width 47 height 19
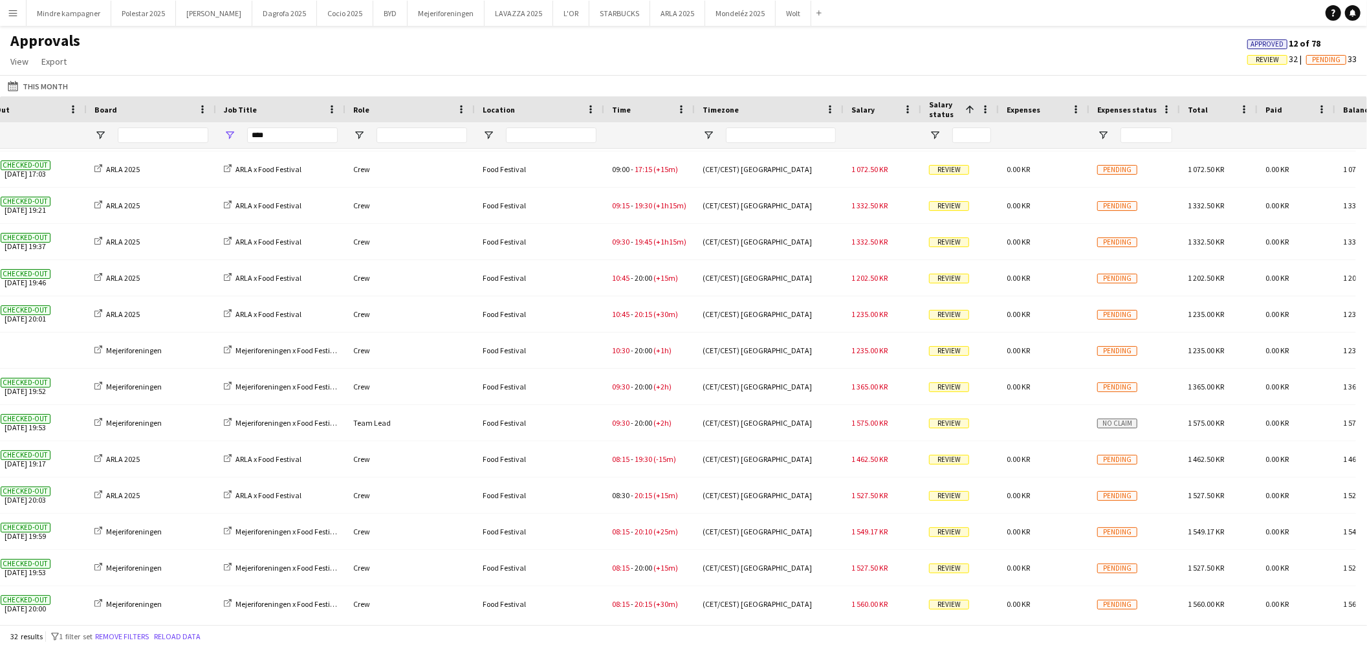
click at [965, 102] on div "Salary status 1" at bounding box center [952, 109] width 47 height 19
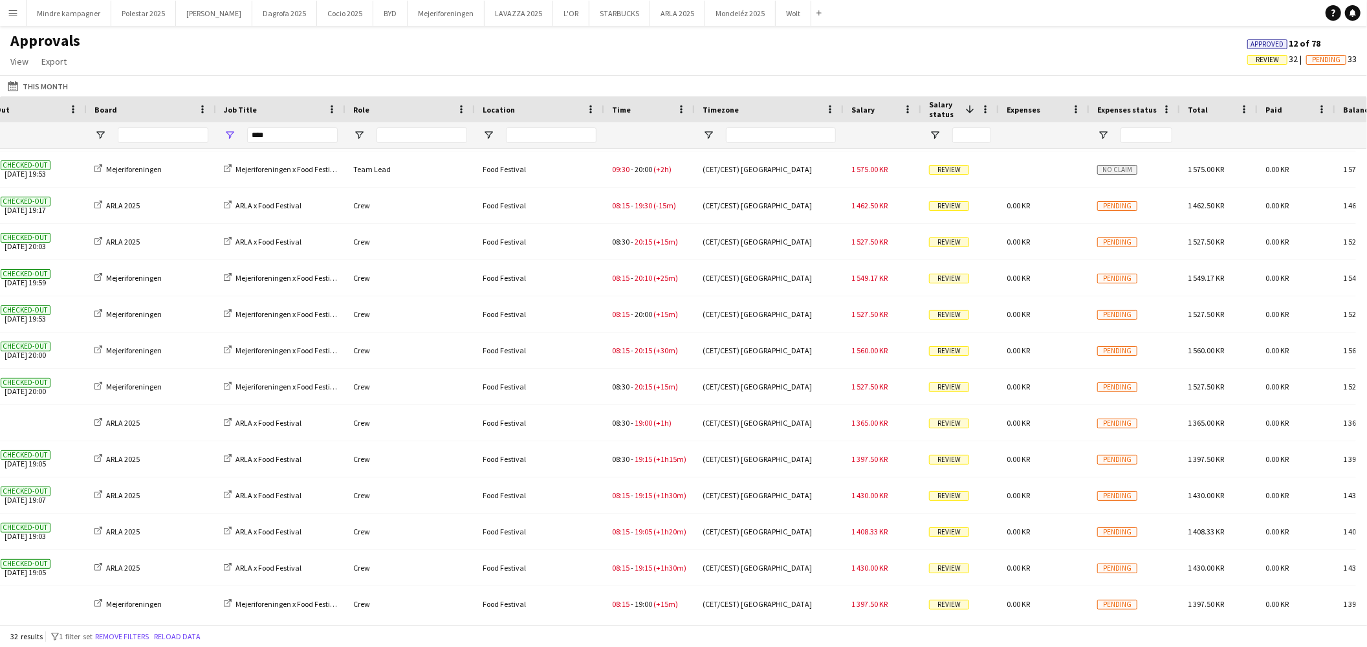
click at [965, 102] on div "Salary status 1" at bounding box center [952, 109] width 47 height 19
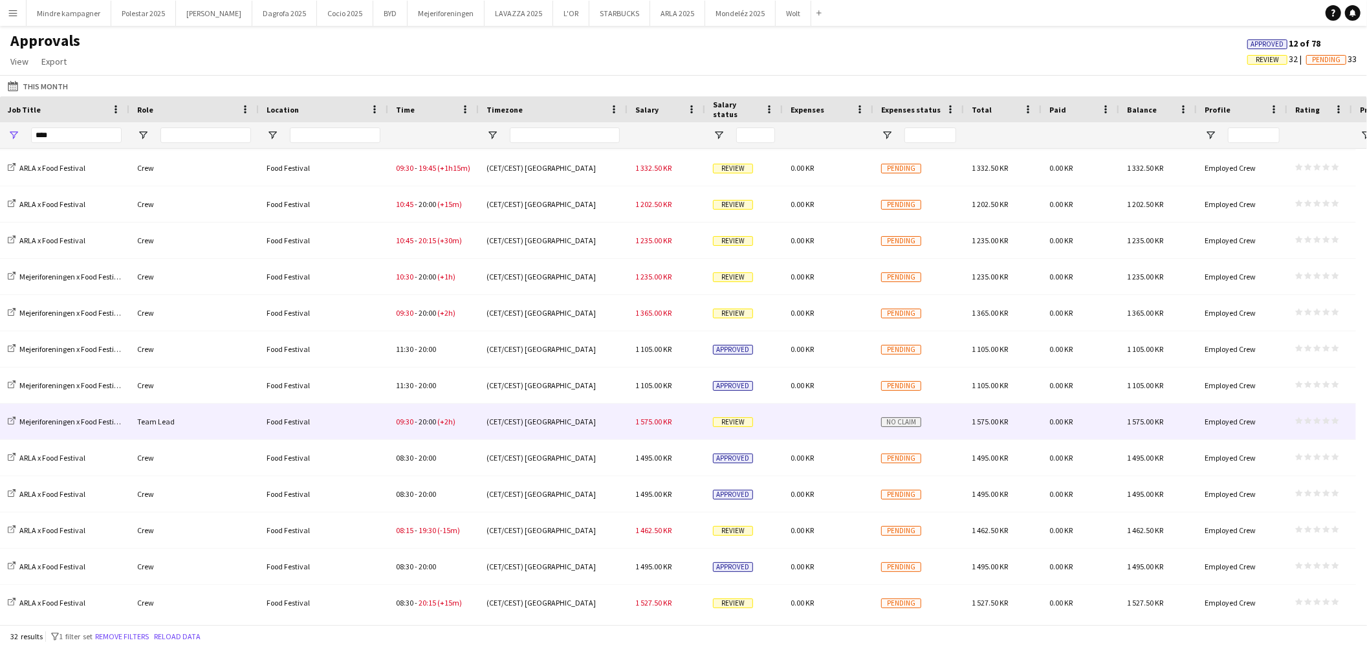
click at [820, 422] on div at bounding box center [828, 422] width 91 height 36
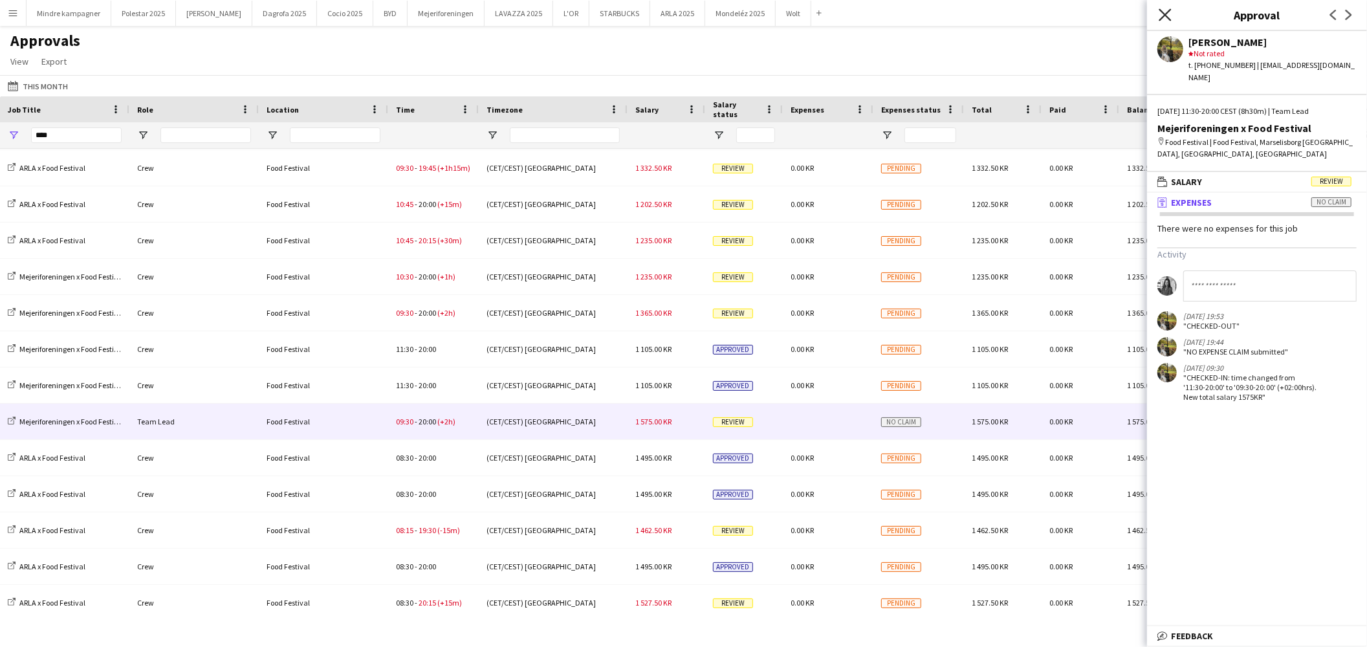
click at [1165, 17] on icon "Close pop-in" at bounding box center [1165, 14] width 12 height 12
